Goal: Information Seeking & Learning: Find specific page/section

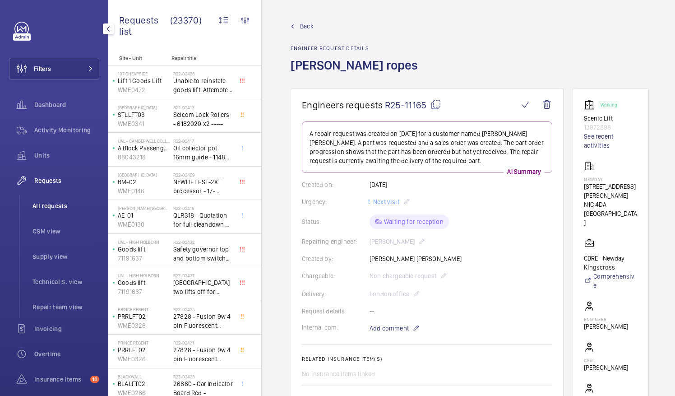
click at [58, 202] on span "All requests" at bounding box center [66, 205] width 67 height 9
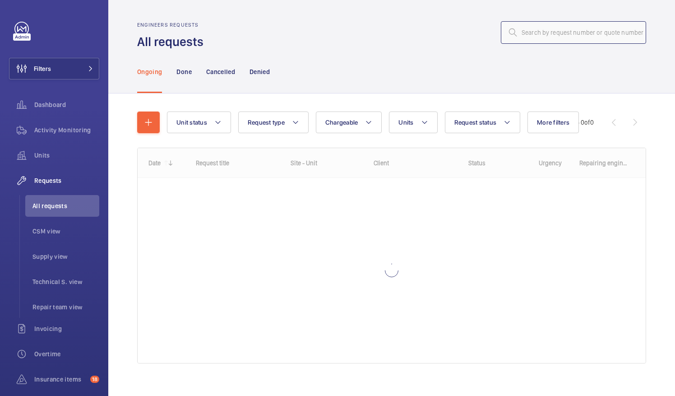
click at [524, 38] on input "text" at bounding box center [573, 32] width 145 height 23
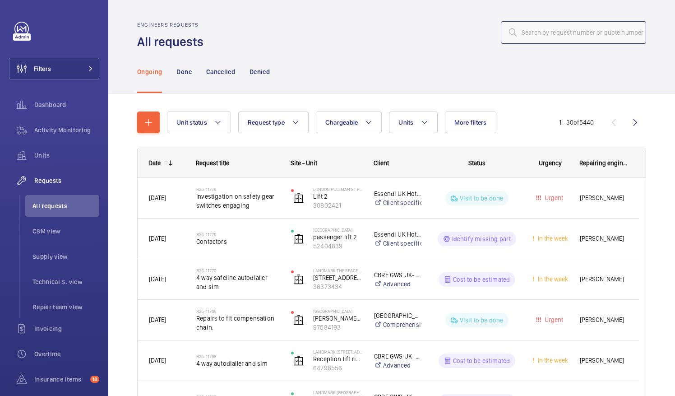
type input "V"
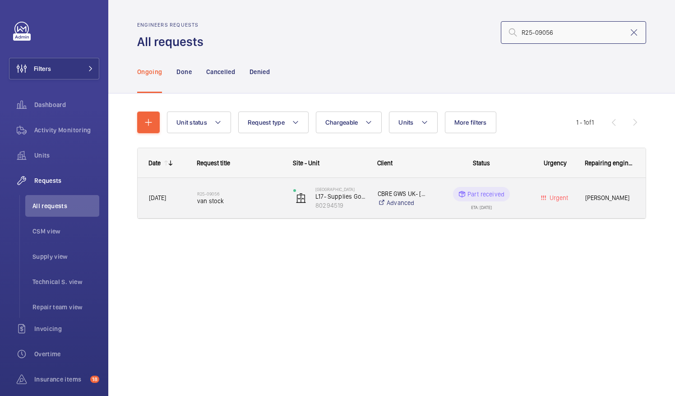
type input "R25-09056"
click at [234, 197] on span "van stock" at bounding box center [239, 200] width 84 height 9
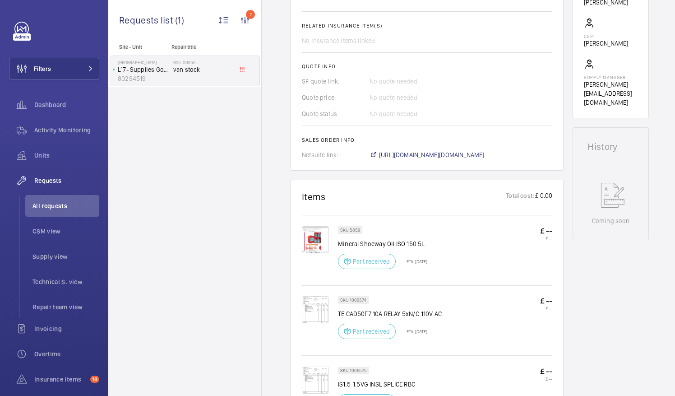
scroll to position [324, 0]
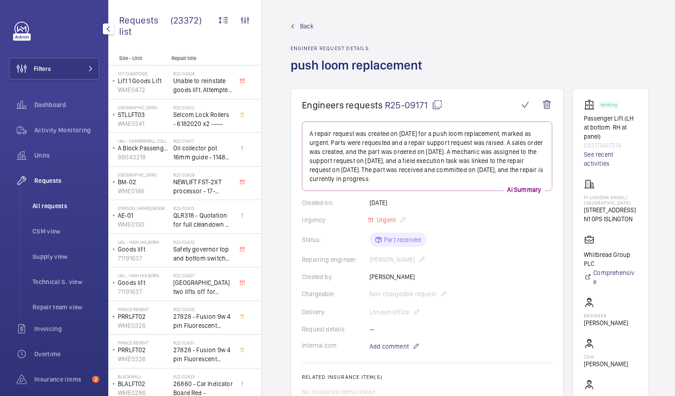
click at [60, 207] on span "All requests" at bounding box center [66, 205] width 67 height 9
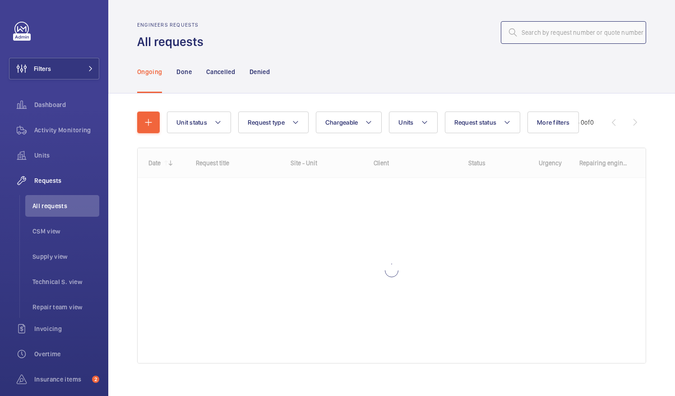
click at [518, 38] on input "text" at bounding box center [573, 32] width 145 height 23
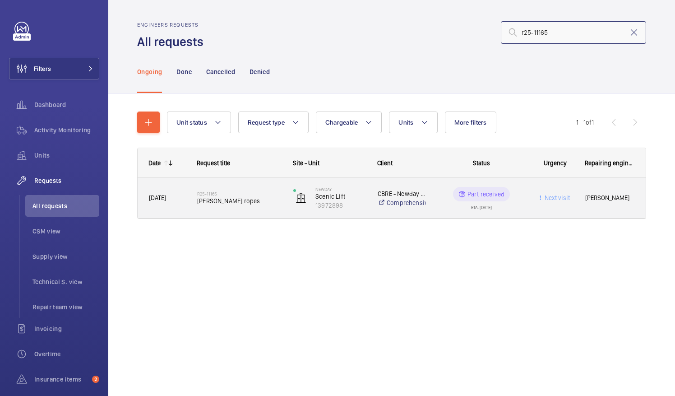
type input "r25-11165"
click at [242, 208] on div "R25-11165 orona ropes" at bounding box center [239, 198] width 84 height 26
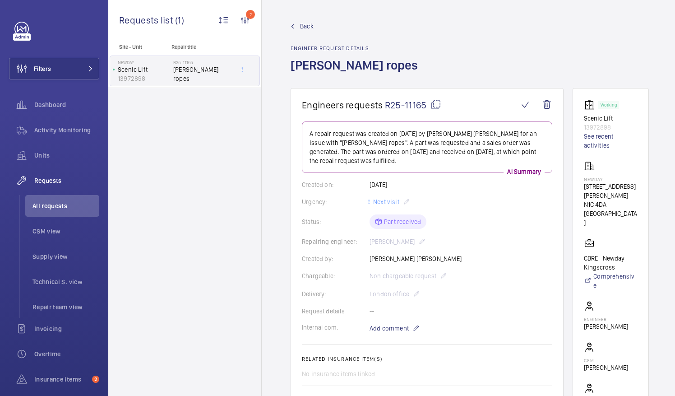
click at [437, 103] on mat-icon at bounding box center [436, 104] width 11 height 11
drag, startPoint x: 595, startPoint y: 178, endPoint x: 614, endPoint y: 179, distance: 19.4
click at [614, 179] on p "NewDay" at bounding box center [611, 179] width 54 height 5
copy p "NewDay"
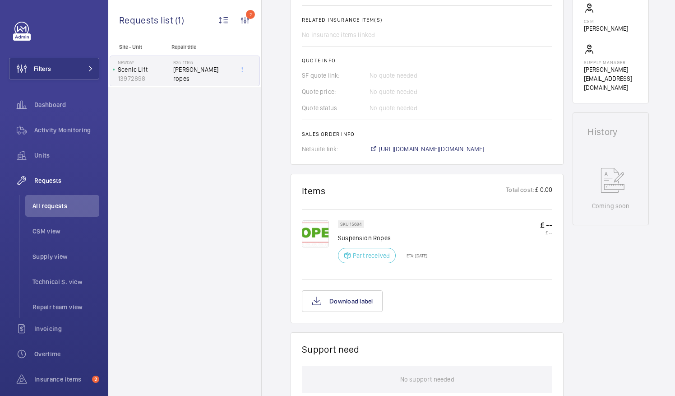
scroll to position [371, 0]
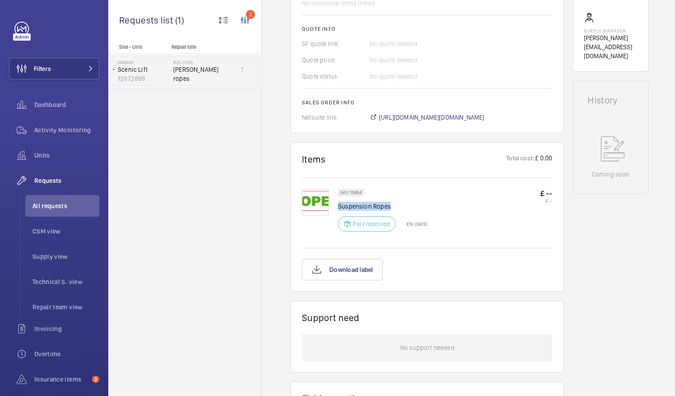
drag, startPoint x: 339, startPoint y: 195, endPoint x: 390, endPoint y: 198, distance: 52.0
click at [390, 202] on p "Suspension Ropes" at bounding box center [382, 206] width 89 height 9
drag, startPoint x: 390, startPoint y: 198, endPoint x: 383, endPoint y: 199, distance: 7.7
copy p "Suspension Ropes"
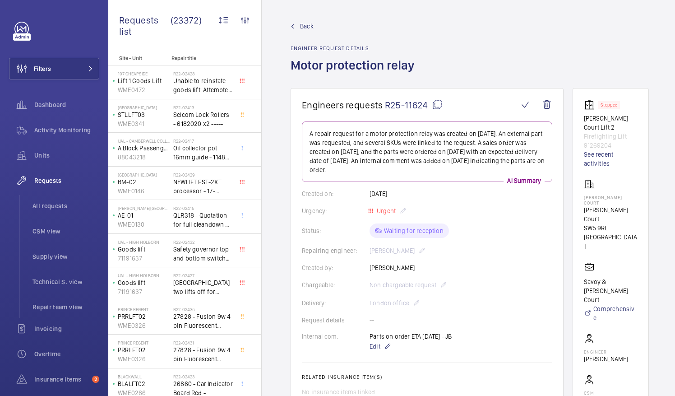
click at [432, 106] on mat-icon at bounding box center [437, 104] width 11 height 11
drag, startPoint x: 595, startPoint y: 205, endPoint x: 630, endPoint y: 204, distance: 35.7
click at [630, 205] on p "[PERSON_NAME] Court" at bounding box center [611, 214] width 54 height 18
drag, startPoint x: 630, startPoint y: 204, endPoint x: 637, endPoint y: 205, distance: 6.3
click at [637, 205] on p "Sullivan Court" at bounding box center [611, 214] width 54 height 18
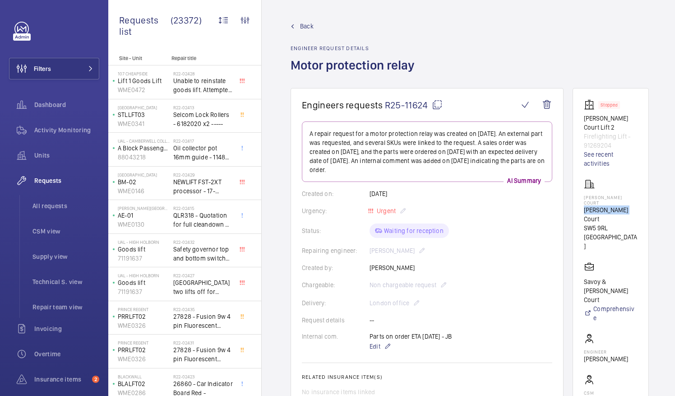
drag, startPoint x: 594, startPoint y: 203, endPoint x: 636, endPoint y: 204, distance: 42.0
click at [636, 205] on p "Sullivan Court" at bounding box center [611, 214] width 54 height 18
drag, startPoint x: 636, startPoint y: 204, endPoint x: 626, endPoint y: 204, distance: 10.4
copy p "Sullivan Court"
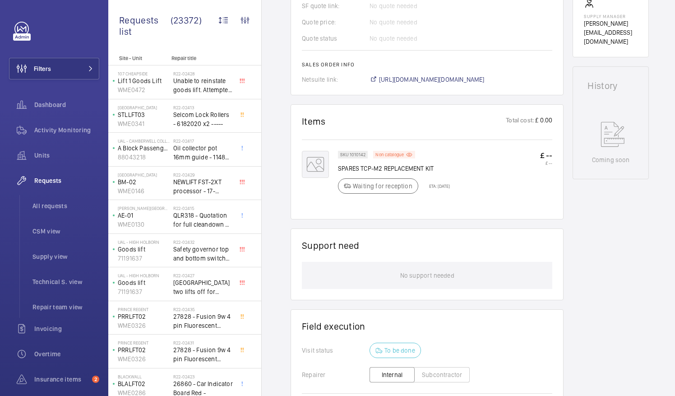
scroll to position [427, 0]
click at [339, 165] on p "SPARES TCP-M2 REPLACEMENT KIT" at bounding box center [394, 167] width 112 height 9
drag, startPoint x: 339, startPoint y: 165, endPoint x: 359, endPoint y: 167, distance: 20.4
click at [359, 167] on p "SPARES TCP-M2 REPLACEMENT KIT" at bounding box center [394, 167] width 112 height 9
drag, startPoint x: 359, startPoint y: 167, endPoint x: 352, endPoint y: 167, distance: 6.8
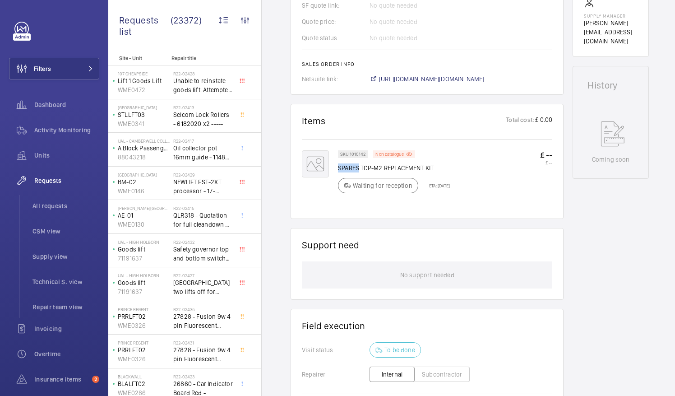
copy p "SPARES"
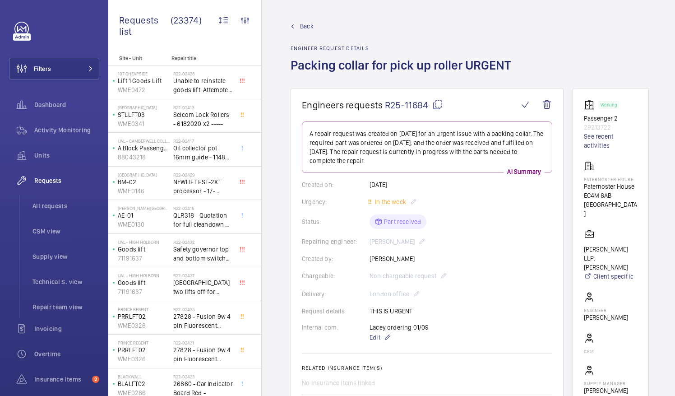
click at [440, 103] on mat-icon at bounding box center [437, 104] width 11 height 11
drag, startPoint x: 596, startPoint y: 185, endPoint x: 643, endPoint y: 185, distance: 47.0
click at [638, 185] on p "Paternoster House" at bounding box center [611, 186] width 54 height 9
copy p "Paternoster House"
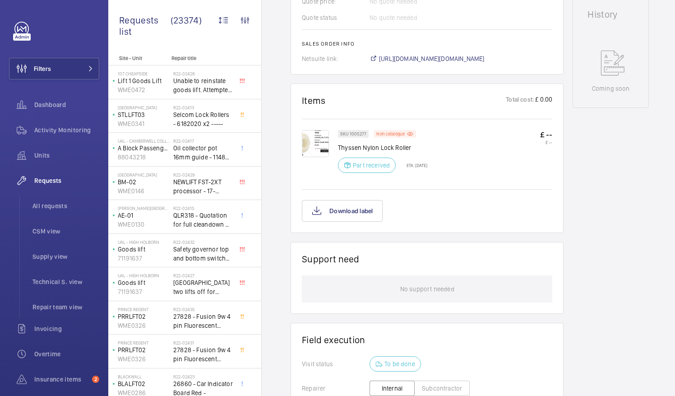
scroll to position [440, 0]
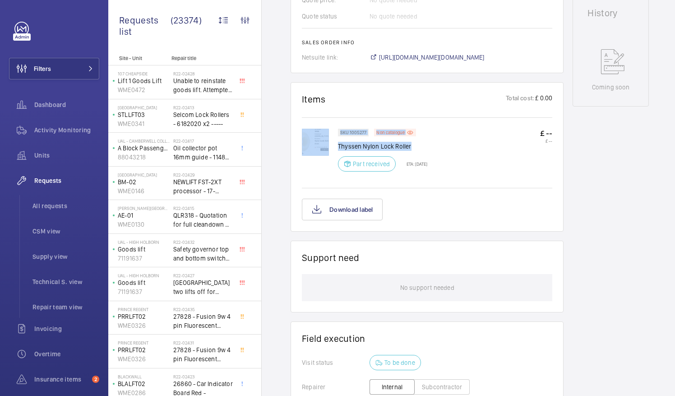
drag, startPoint x: 338, startPoint y: 143, endPoint x: 413, endPoint y: 147, distance: 75.5
click at [413, 147] on div "SKU 1005277 Non catalogue Thyssen Nylon Lock Roller Part received ETA: 4 Sept 2…" at bounding box center [427, 157] width 251 height 57
drag, startPoint x: 413, startPoint y: 147, endPoint x: 474, endPoint y: 157, distance: 62.1
click at [474, 157] on div "SKU 1005277 Non catalogue Thyssen Nylon Lock Roller Part received ETA: 4 Sept 2…" at bounding box center [445, 153] width 214 height 48
drag, startPoint x: 338, startPoint y: 144, endPoint x: 411, endPoint y: 146, distance: 72.7
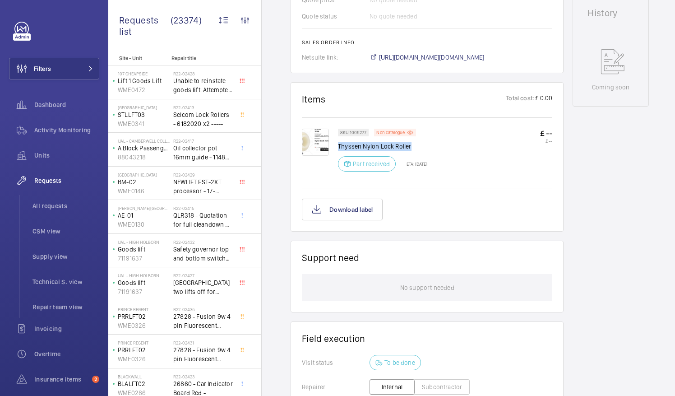
click at [411, 146] on p "Thyssen Nylon Lock Roller" at bounding box center [382, 146] width 89 height 9
drag, startPoint x: 411, startPoint y: 146, endPoint x: 403, endPoint y: 146, distance: 7.7
copy p "Thyssen Nylon Lock Roller"
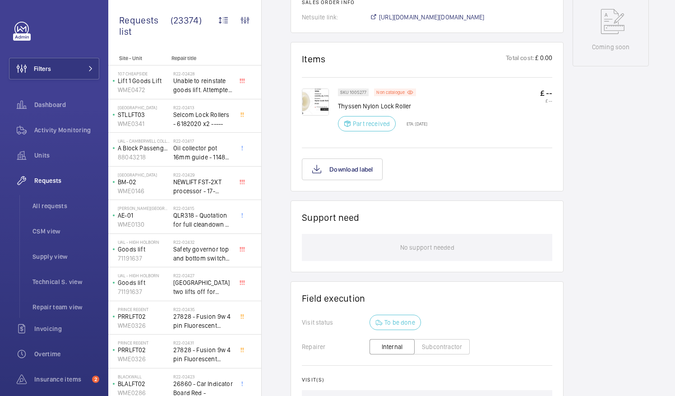
scroll to position [479, 0]
drag, startPoint x: 481, startPoint y: 190, endPoint x: 599, endPoint y: 133, distance: 131.6
click at [599, 133] on div "Working Passenger 2 29213722 See recent activities Paternoster House Paternoste…" at bounding box center [611, 52] width 76 height 884
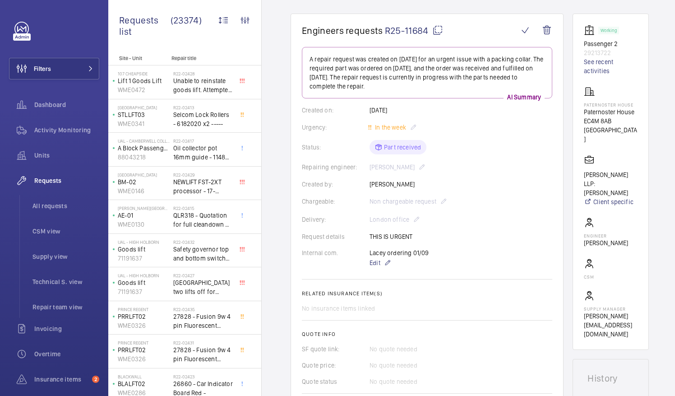
scroll to position [0, 0]
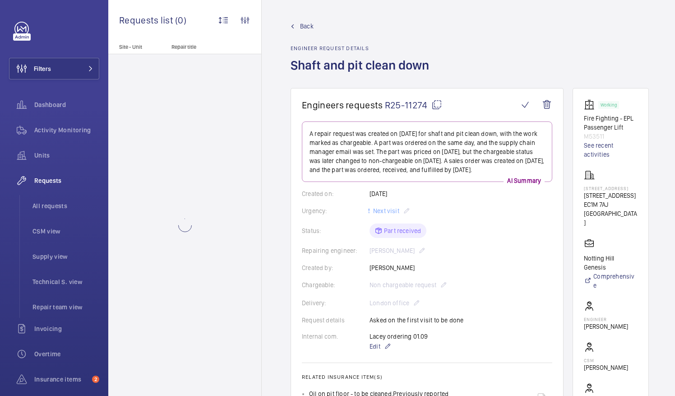
click at [437, 101] on mat-icon at bounding box center [437, 104] width 11 height 11
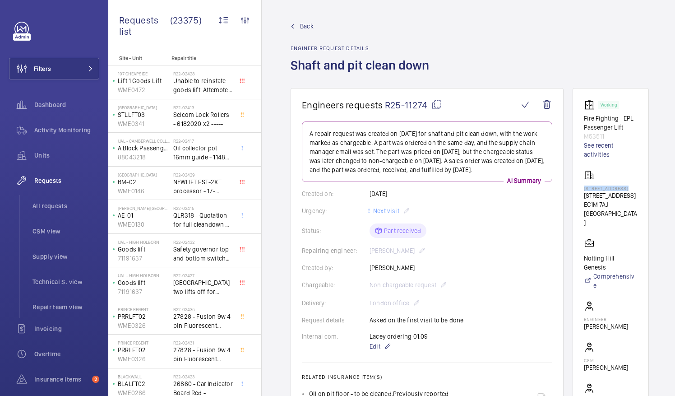
drag, startPoint x: 595, startPoint y: 188, endPoint x: 639, endPoint y: 189, distance: 44.3
click at [638, 189] on p "[STREET_ADDRESS]" at bounding box center [611, 188] width 54 height 5
drag, startPoint x: 639, startPoint y: 189, endPoint x: 628, endPoint y: 189, distance: 11.3
copy p "25B Goswell Road"
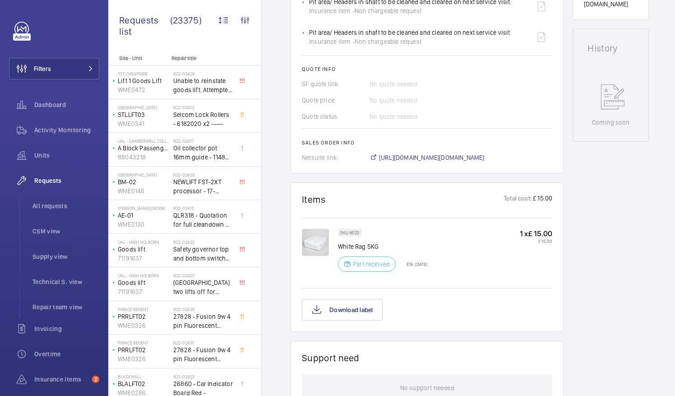
scroll to position [423, 0]
drag, startPoint x: 338, startPoint y: 243, endPoint x: 397, endPoint y: 243, distance: 58.7
click at [397, 243] on p "White Rag 5KG" at bounding box center [382, 246] width 89 height 9
drag, startPoint x: 397, startPoint y: 243, endPoint x: 367, endPoint y: 243, distance: 29.3
copy p "White Rag 5KG"
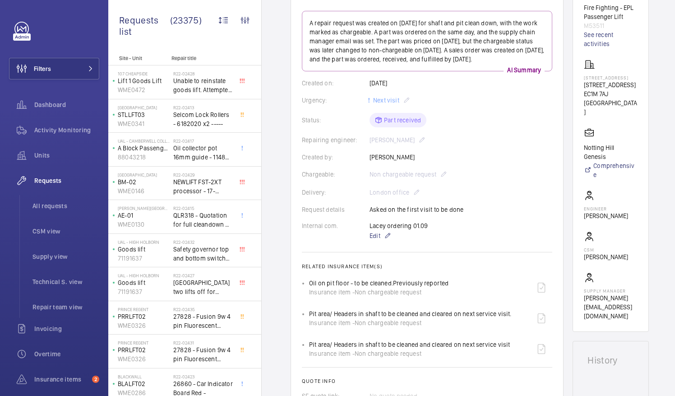
scroll to position [0, 0]
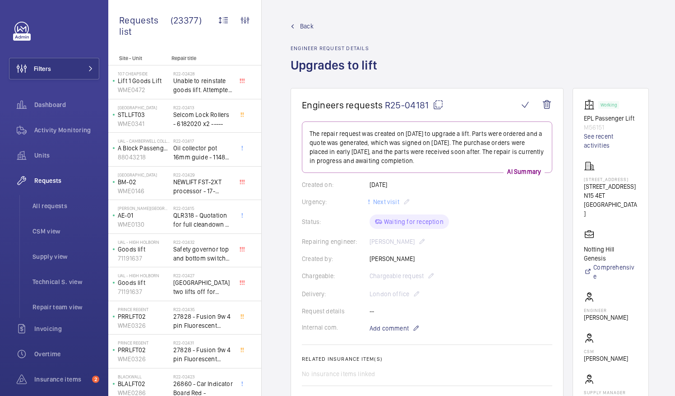
click at [440, 107] on mat-icon at bounding box center [438, 104] width 11 height 11
drag, startPoint x: 596, startPoint y: 190, endPoint x: 636, endPoint y: 192, distance: 39.8
click at [636, 191] on p "344 Rosecrest Court" at bounding box center [611, 186] width 54 height 9
drag, startPoint x: 636, startPoint y: 192, endPoint x: 628, endPoint y: 191, distance: 7.7
copy p "344 Rosecrest"
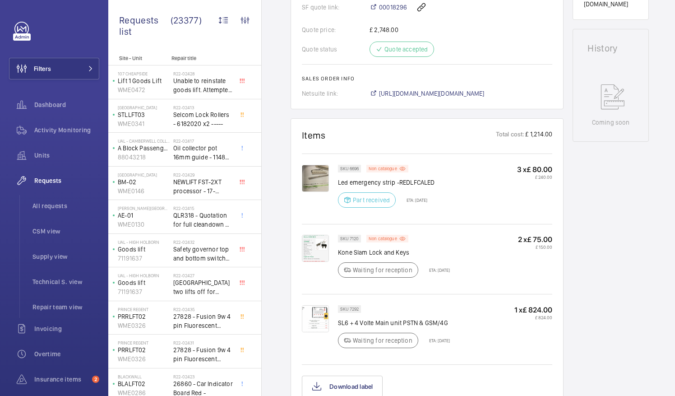
scroll to position [415, 0]
drag, startPoint x: 339, startPoint y: 177, endPoint x: 437, endPoint y: 179, distance: 98.0
click at [435, 179] on p "Led emergency strip -REDLFCALED" at bounding box center [386, 181] width 97 height 9
drag, startPoint x: 437, startPoint y: 179, endPoint x: 427, endPoint y: 180, distance: 9.5
copy p "Led emergency strip -REDLFCALED"
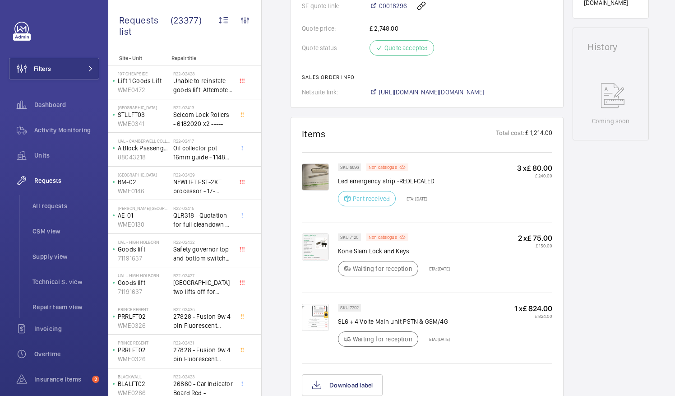
click at [441, 189] on div "SKU 6696 Non catalogue Led emergency strip -REDLFCALED Part received ETA: 4 Sep…" at bounding box center [445, 187] width 214 height 48
drag, startPoint x: 433, startPoint y: 180, endPoint x: 338, endPoint y: 181, distance: 95.7
click at [338, 181] on p "Led emergency strip -REDLFCALED" at bounding box center [386, 181] width 97 height 9
drag, startPoint x: 338, startPoint y: 181, endPoint x: 344, endPoint y: 181, distance: 6.3
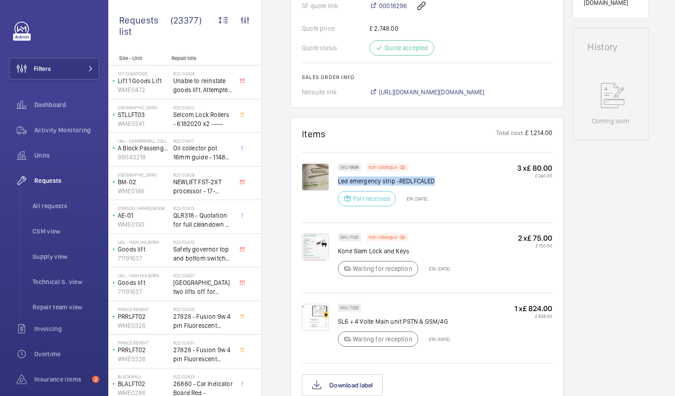
copy p "Led emergency strip -REDLFCALED"
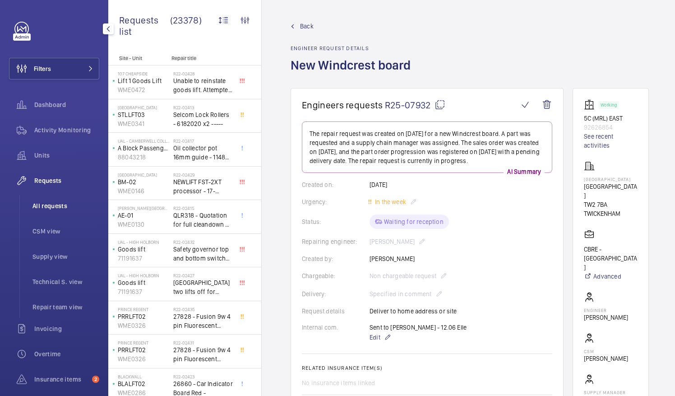
click at [56, 207] on span "All requests" at bounding box center [66, 205] width 67 height 9
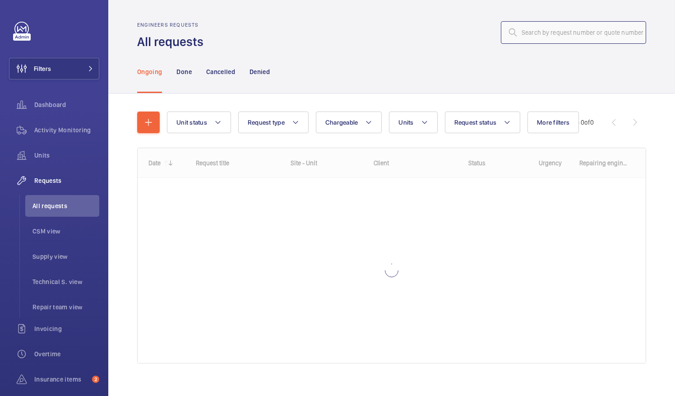
click at [523, 29] on input "text" at bounding box center [573, 32] width 145 height 23
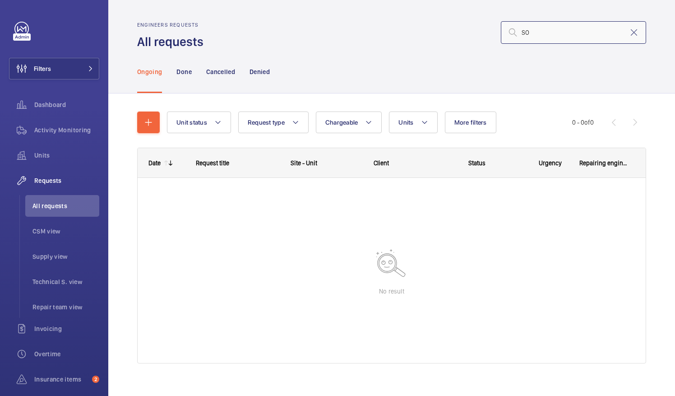
type input "S"
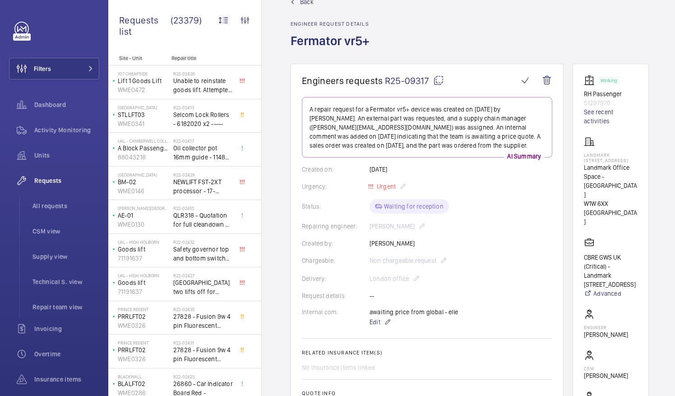
scroll to position [24, 0]
click at [439, 80] on mat-icon at bounding box center [438, 80] width 11 height 11
click at [51, 206] on span "All requests" at bounding box center [66, 205] width 67 height 9
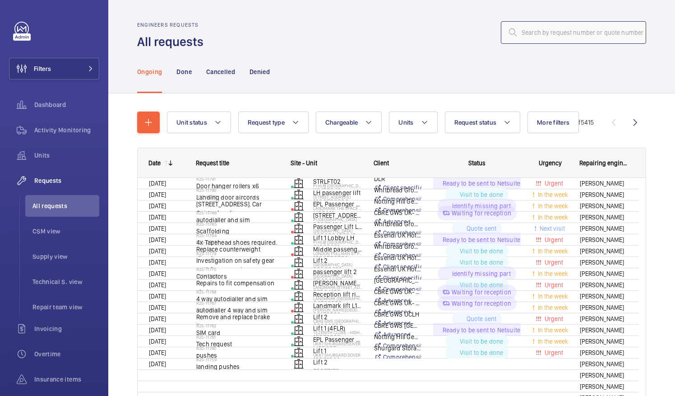
click at [522, 27] on input "text" at bounding box center [573, 32] width 145 height 23
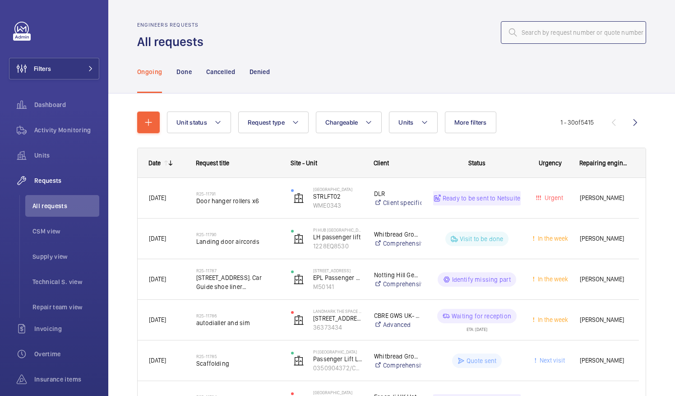
paste input "R25-08589"
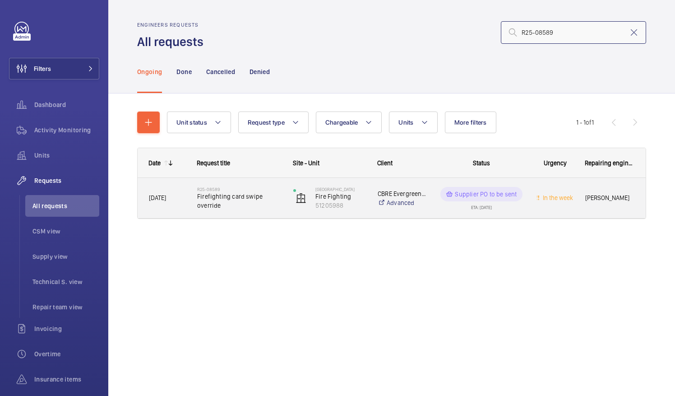
type input "R25-08589"
click at [246, 195] on span "Firefighting card swipe override" at bounding box center [239, 201] width 84 height 18
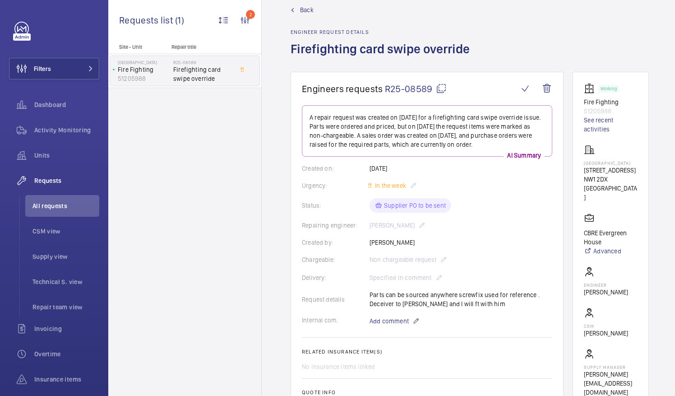
scroll to position [16, 0]
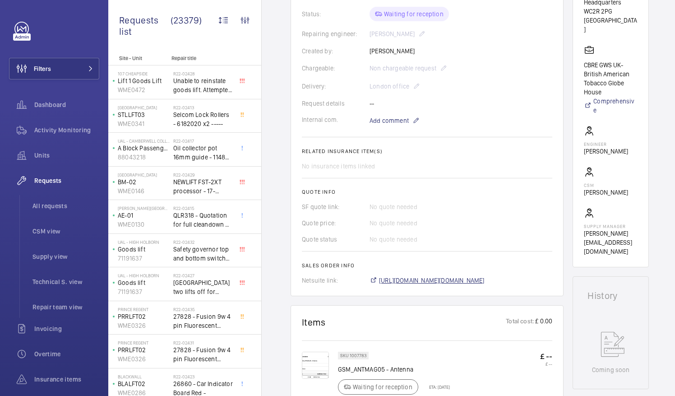
scroll to position [226, 0]
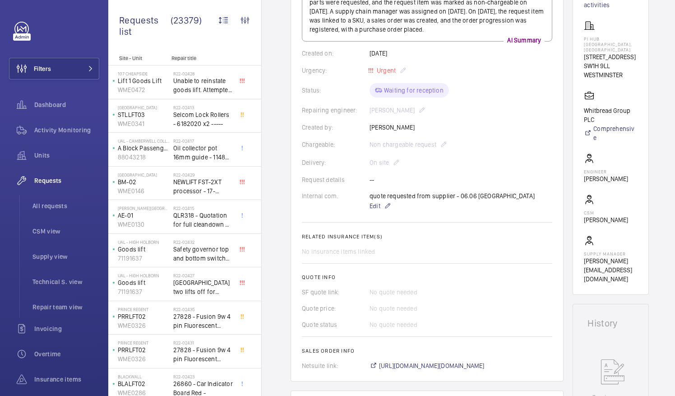
scroll to position [90, 0]
